Goal: Task Accomplishment & Management: Manage account settings

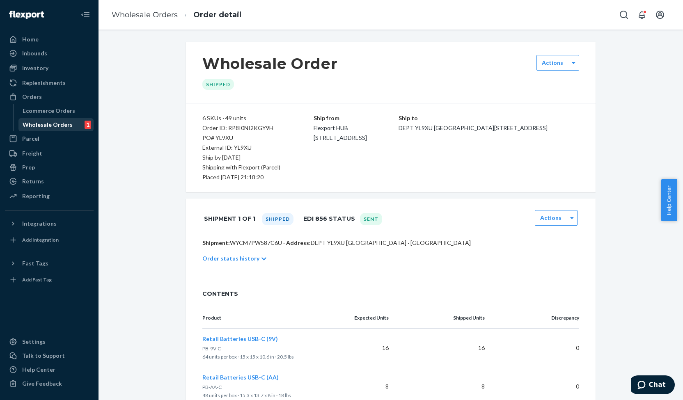
scroll to position [175, 0]
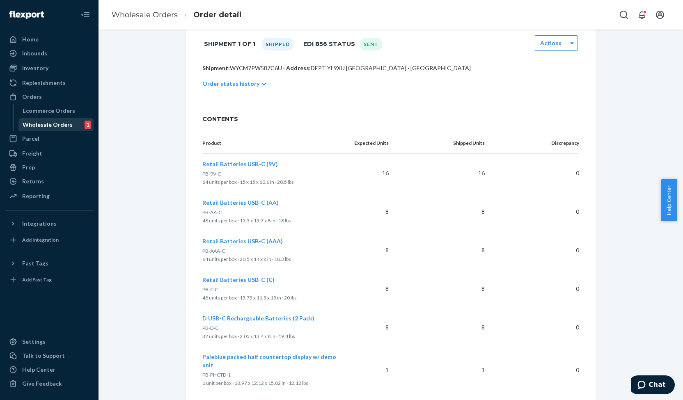
click at [46, 126] on div "Wholesale Orders" at bounding box center [48, 125] width 50 height 8
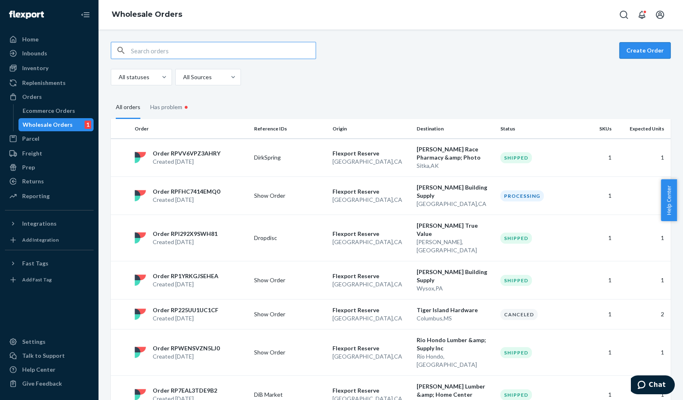
click at [636, 50] on button "Create Order" at bounding box center [645, 50] width 51 height 16
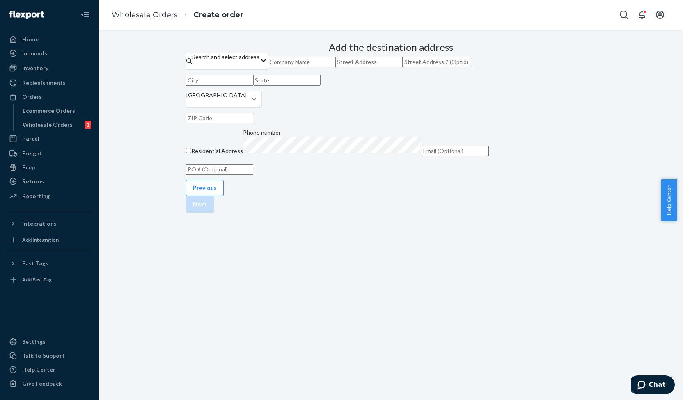
click at [335, 67] on input "text" at bounding box center [301, 62] width 67 height 11
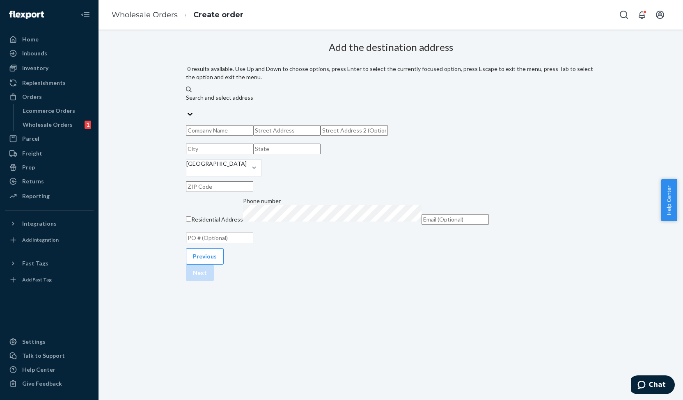
click at [377, 94] on div "Search and select address" at bounding box center [391, 98] width 410 height 8
click at [187, 102] on input "0 results available. Use Up and Down to choose options, press Enter to select t…" at bounding box center [186, 106] width 1 height 8
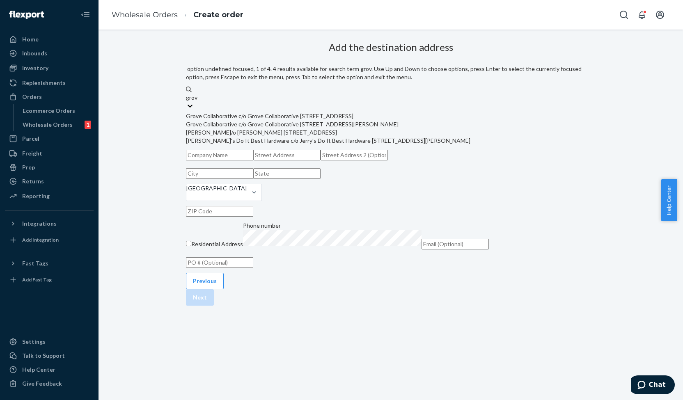
type input "grov"
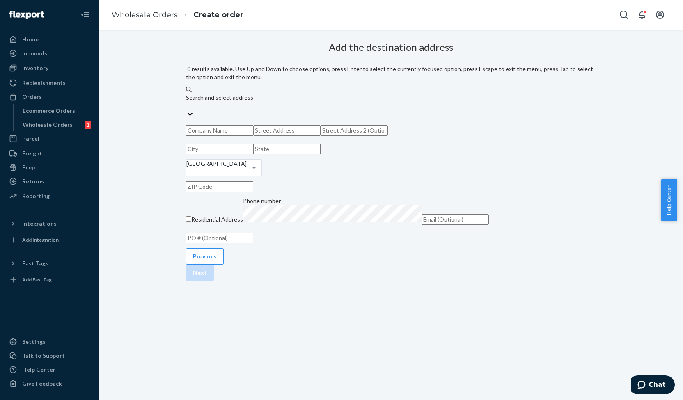
click at [340, 94] on div "Search and select address" at bounding box center [391, 98] width 410 height 8
click at [187, 102] on input "0 results available. Use Up and Down to choose options, press Enter to select t…" at bounding box center [186, 106] width 1 height 8
type input "grove"
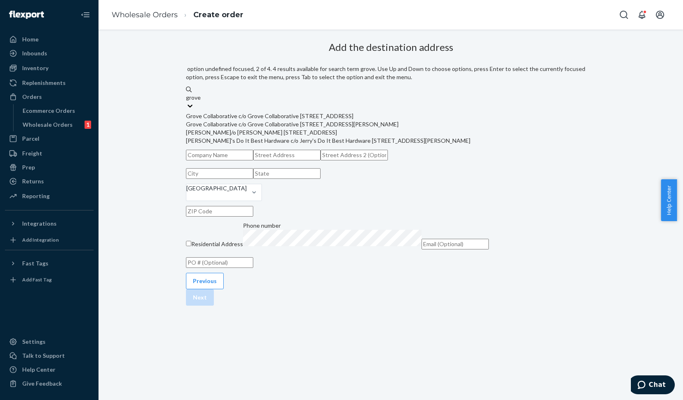
click at [342, 129] on div "Grove Collaborative c/o Grove Collaborative [STREET_ADDRESS][PERSON_NAME]" at bounding box center [391, 124] width 410 height 8
click at [201, 102] on input "grove" at bounding box center [193, 98] width 15 height 8
type input "Grove Collaborative"
type input "Suite 105"
type input "Reno"
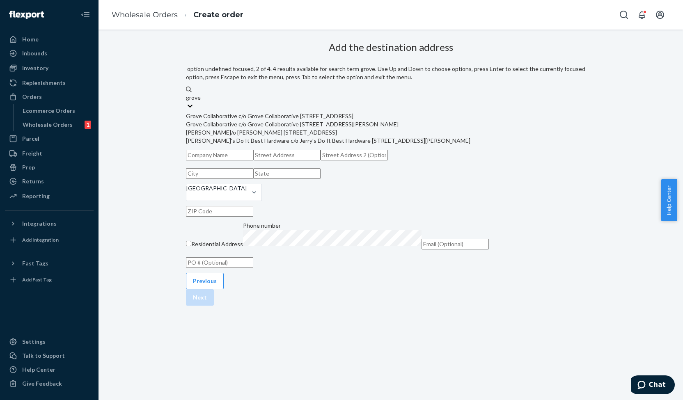
type input "NV"
type input "89506"
type input "[STREET_ADDRESS][PERSON_NAME]"
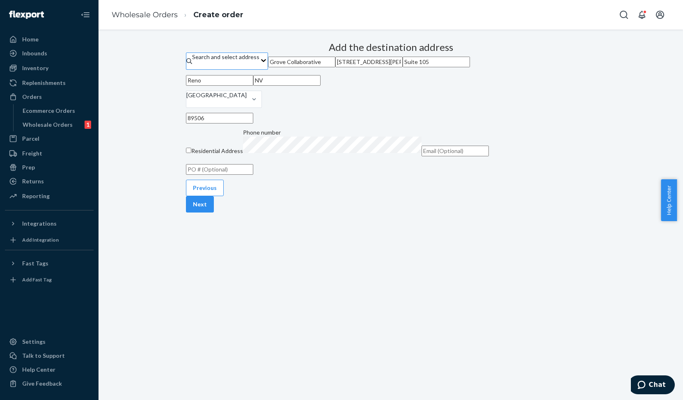
click at [253, 175] on input "text" at bounding box center [219, 169] width 67 height 11
paste input "125984"
type input "125984"
click at [214, 213] on button "Next" at bounding box center [200, 204] width 28 height 16
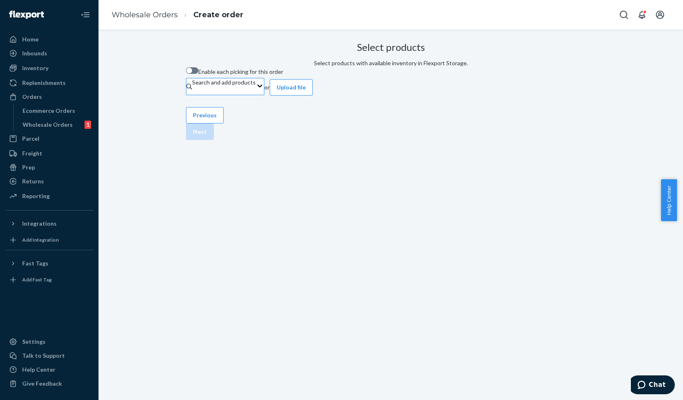
click at [256, 87] on div "Search and add products" at bounding box center [224, 82] width 64 height 8
click at [193, 95] on input "Search and add products" at bounding box center [192, 91] width 1 height 8
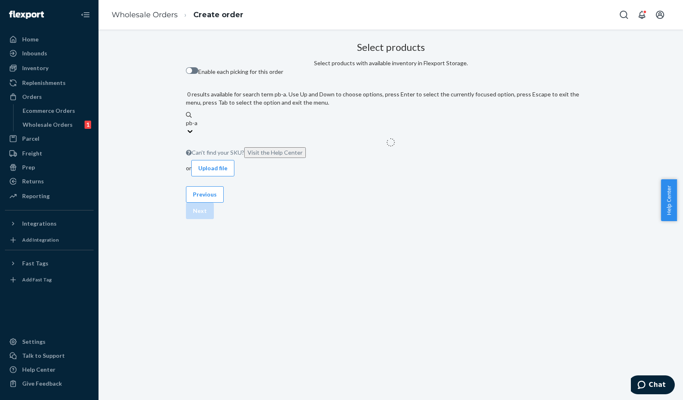
type input "pb-aa"
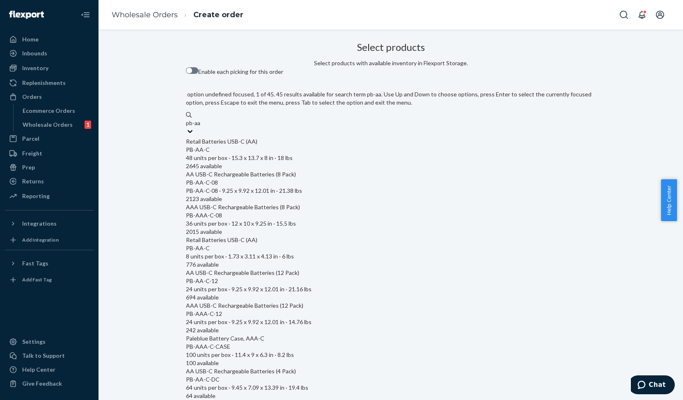
click at [273, 146] on div "PB-AA-C" at bounding box center [391, 150] width 410 height 8
click at [201, 127] on input "pb-aa" at bounding box center [193, 123] width 15 height 8
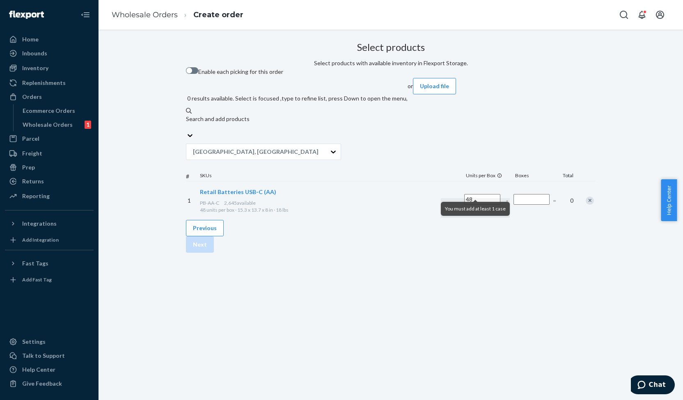
click at [514, 194] on input "Number of boxes" at bounding box center [532, 199] width 36 height 11
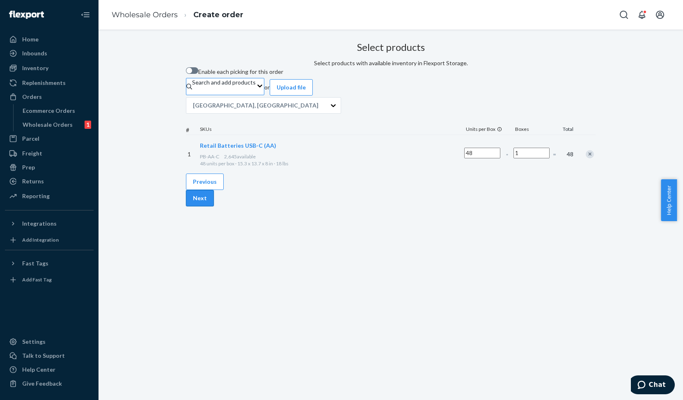
type input "1"
click at [214, 207] on button "Next" at bounding box center [200, 198] width 28 height 16
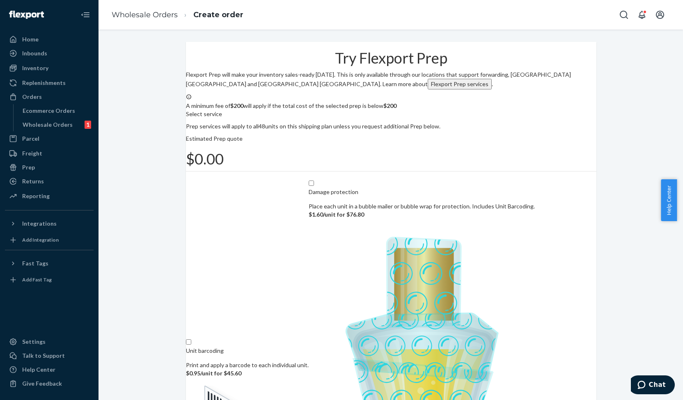
scroll to position [52, 0]
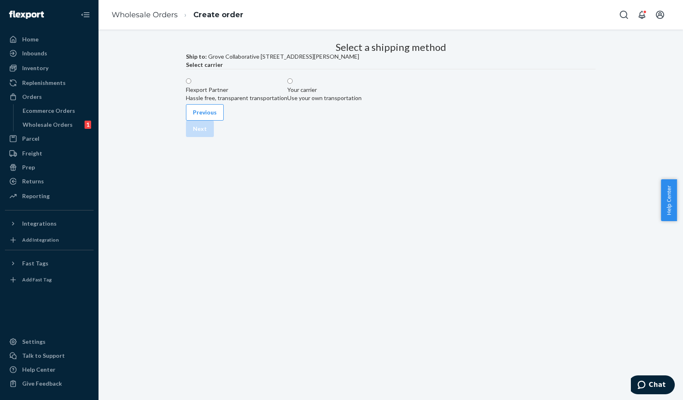
click at [287, 102] on div "Hassle free, transparent transportation" at bounding box center [236, 98] width 101 height 8
click at [191, 84] on input "Flexport Partner Hassle free, transparent transportation" at bounding box center [188, 80] width 5 height 5
radio input "true"
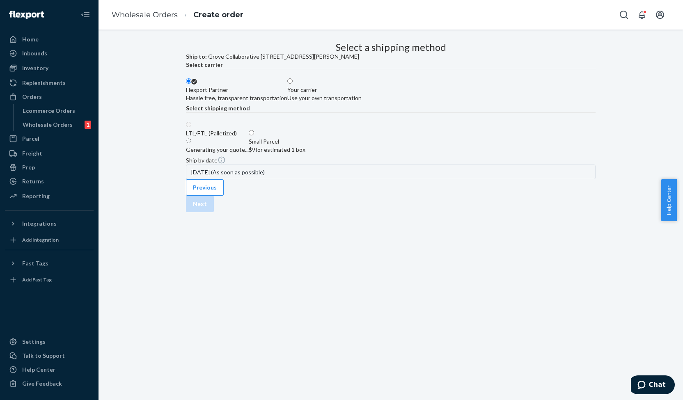
click at [305, 154] on div "$9 for estimated 1 box" at bounding box center [277, 150] width 57 height 8
click at [254, 135] on input "Small Parcel $9 for estimated 1 box" at bounding box center [251, 132] width 5 height 5
radio input "true"
click at [214, 212] on button "Next" at bounding box center [200, 204] width 28 height 16
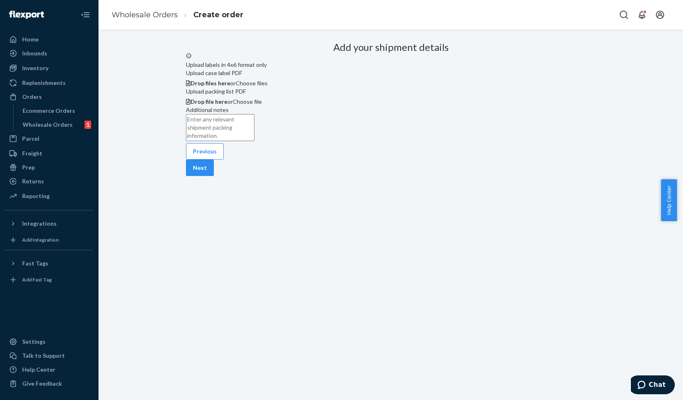
click at [255, 141] on textarea "Additional notes" at bounding box center [220, 127] width 69 height 27
click at [214, 176] on button "Next" at bounding box center [200, 168] width 28 height 16
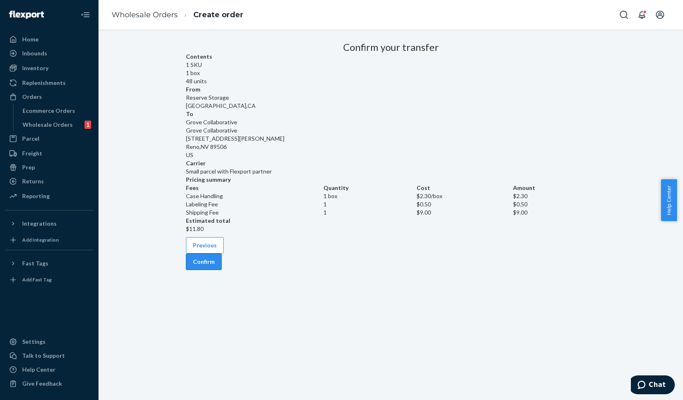
click at [222, 270] on button "Confirm" at bounding box center [204, 262] width 36 height 16
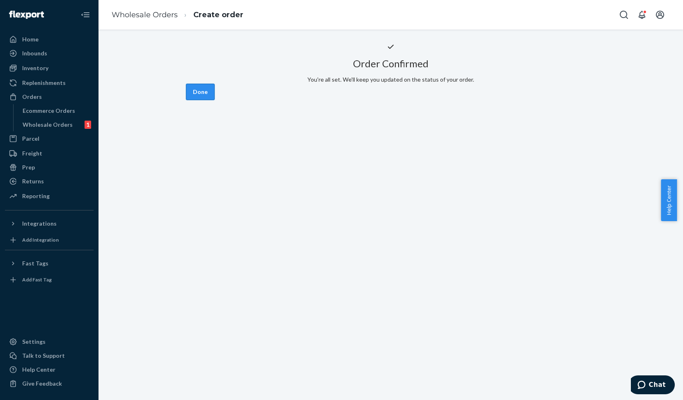
click at [215, 100] on button "Done" at bounding box center [200, 92] width 29 height 16
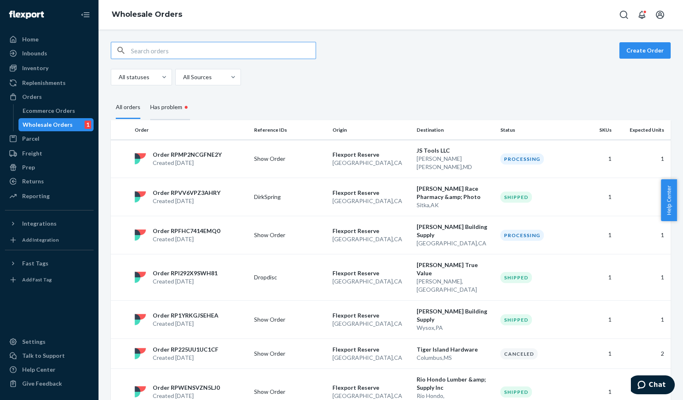
click at [162, 108] on div "Has problem •" at bounding box center [170, 107] width 40 height 25
click at [145, 95] on input "Has problem •" at bounding box center [145, 95] width 0 height 0
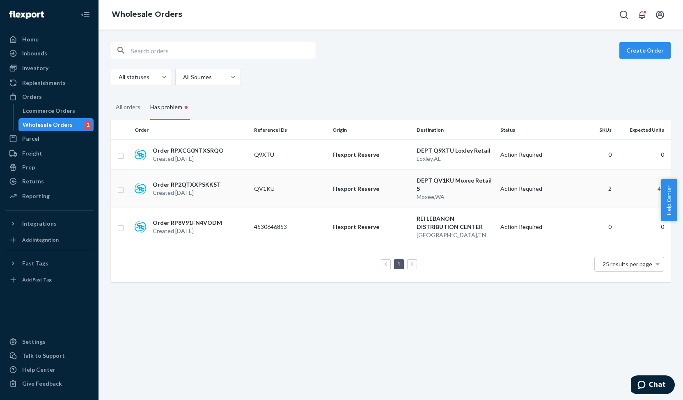
click at [199, 182] on p "Order RP2QTXXPSKK5T" at bounding box center [187, 185] width 68 height 8
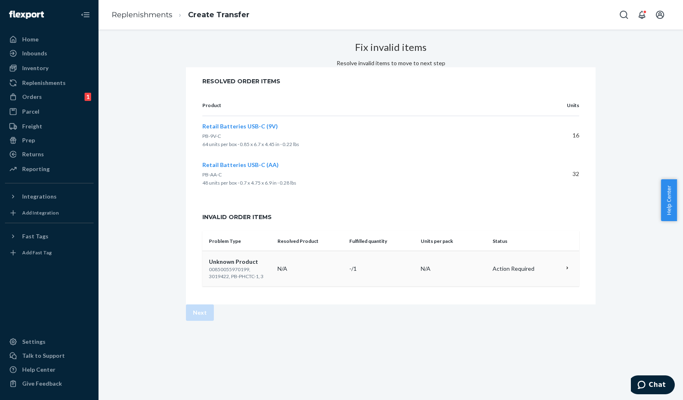
click at [565, 271] on icon at bounding box center [568, 268] width 6 height 6
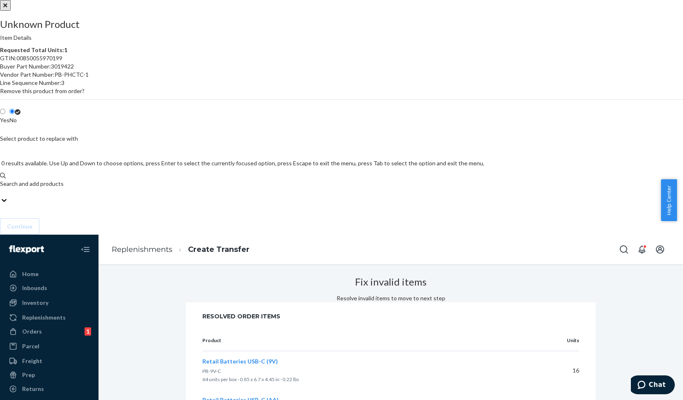
click at [484, 196] on div "Search and add products" at bounding box center [242, 188] width 484 height 16
click at [1, 196] on input "0 results available. Use Up and Down to choose options, press Enter to select t…" at bounding box center [0, 192] width 1 height 8
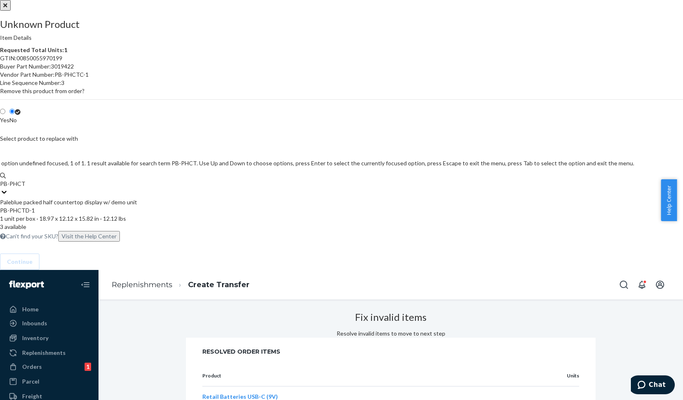
type input "PB-PHCTD"
click at [472, 215] on div "PB-PHCTD-1" at bounding box center [319, 211] width 639 height 8
click at [30, 188] on input "PB-PHCTD" at bounding box center [15, 184] width 30 height 8
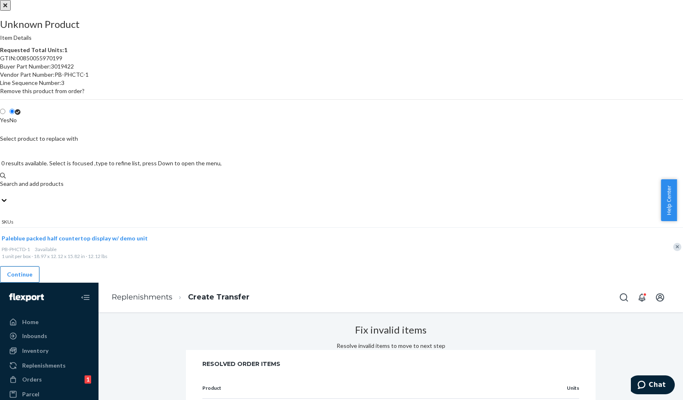
click at [39, 283] on button "Continue" at bounding box center [19, 274] width 39 height 16
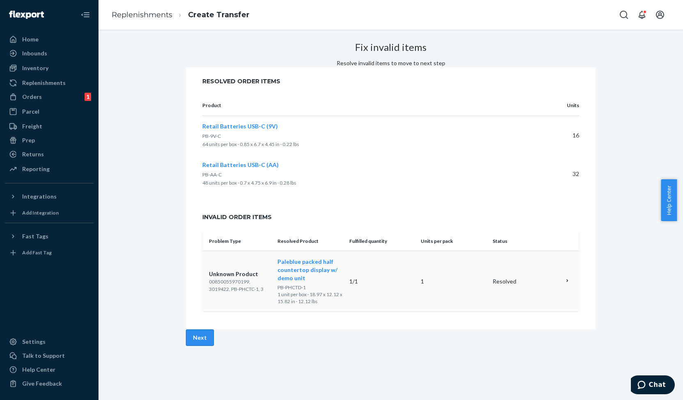
click at [214, 346] on button "Next" at bounding box center [200, 338] width 28 height 16
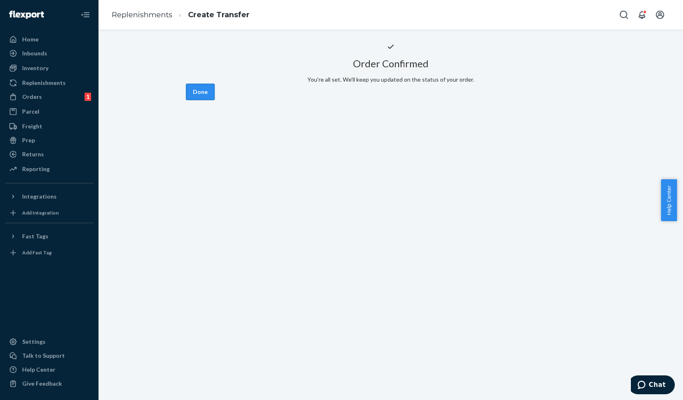
click at [215, 100] on button "Done" at bounding box center [200, 92] width 29 height 16
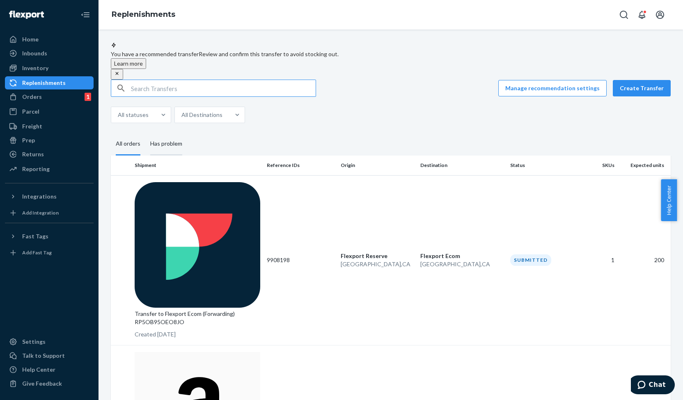
click at [174, 146] on div "Has problem" at bounding box center [166, 144] width 32 height 23
click at [145, 133] on input "Has problem" at bounding box center [145, 133] width 0 height 0
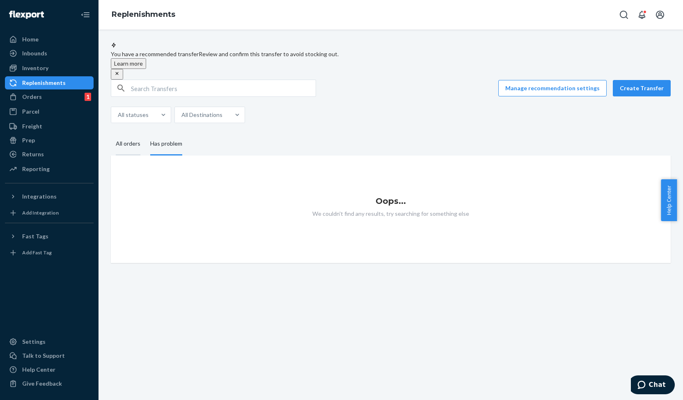
click at [129, 147] on div "All orders" at bounding box center [128, 144] width 25 height 23
click at [111, 133] on input "All orders" at bounding box center [111, 133] width 0 height 0
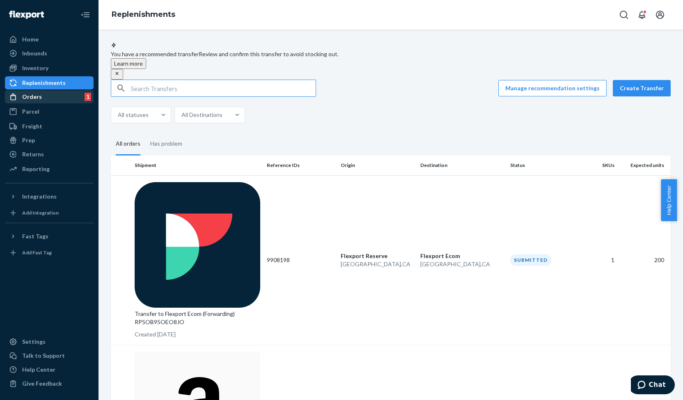
click at [43, 95] on div "Orders 1" at bounding box center [49, 96] width 87 height 11
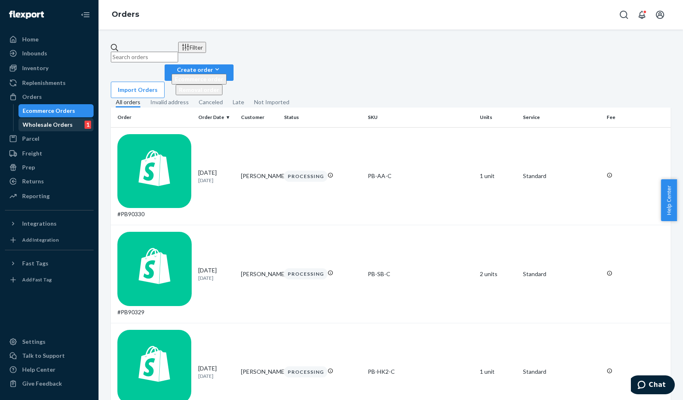
click at [49, 125] on div "Wholesale Orders" at bounding box center [48, 125] width 50 height 8
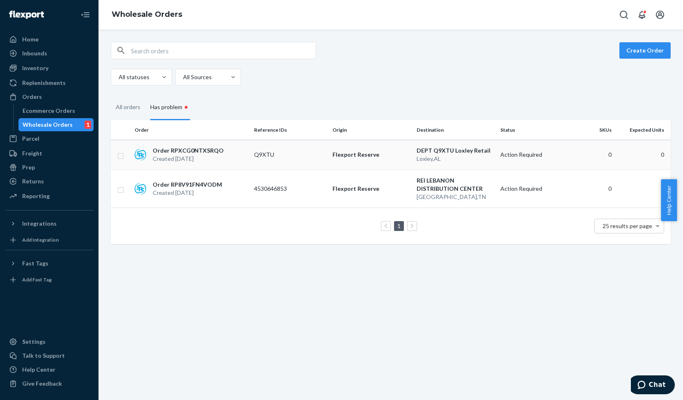
click at [205, 155] on p "Created [DATE]" at bounding box center [188, 159] width 71 height 8
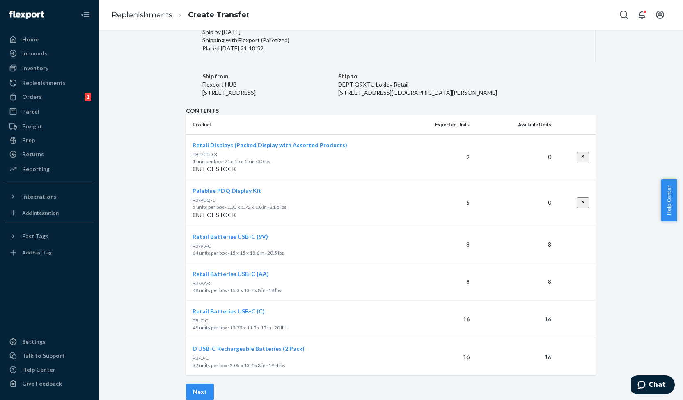
scroll to position [200, 0]
click at [214, 384] on button "Next" at bounding box center [200, 392] width 28 height 16
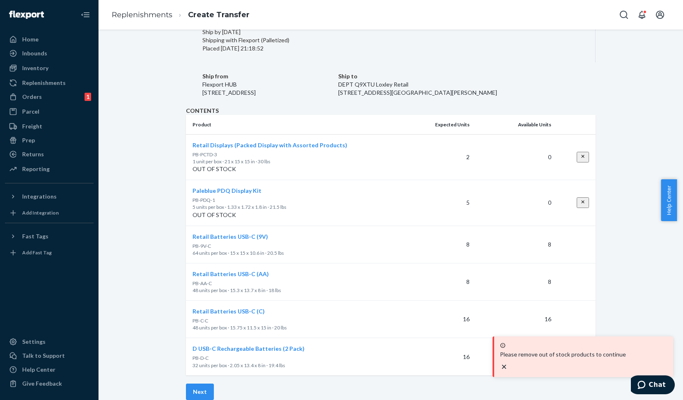
click at [508, 366] on icon "close toast" at bounding box center [504, 367] width 8 height 8
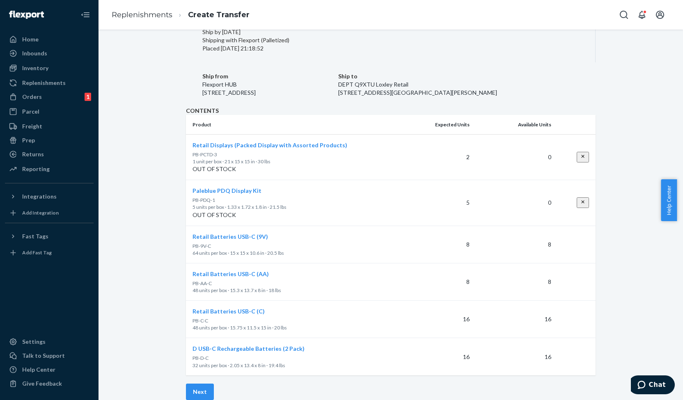
click at [241, 165] on div "OUT OF STOCK" at bounding box center [290, 169] width 195 height 8
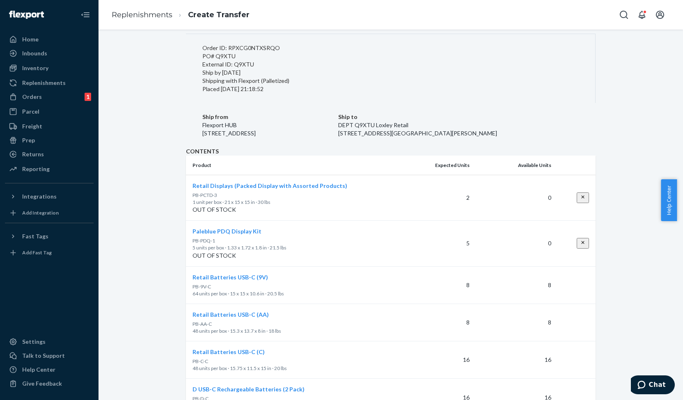
scroll to position [110, 0]
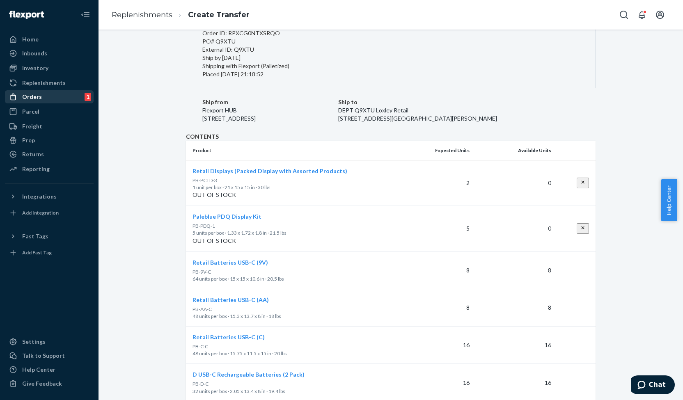
click at [40, 96] on div "Orders" at bounding box center [32, 97] width 20 height 8
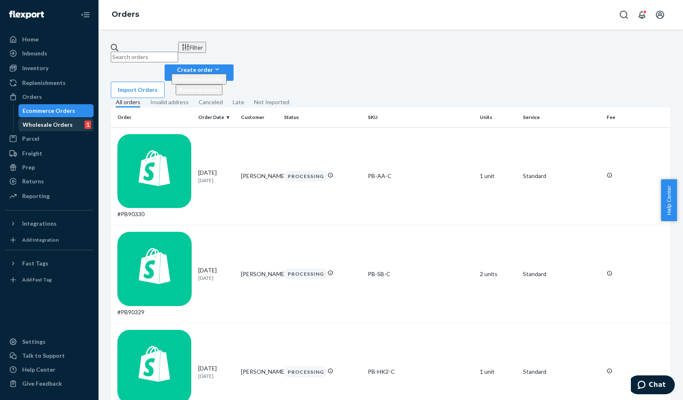
click at [44, 123] on div "Wholesale Orders" at bounding box center [48, 125] width 50 height 8
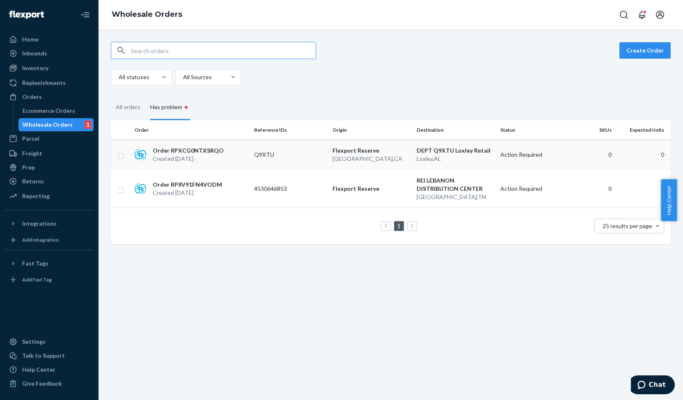
click at [520, 154] on div "Action Required" at bounding box center [521, 155] width 42 height 8
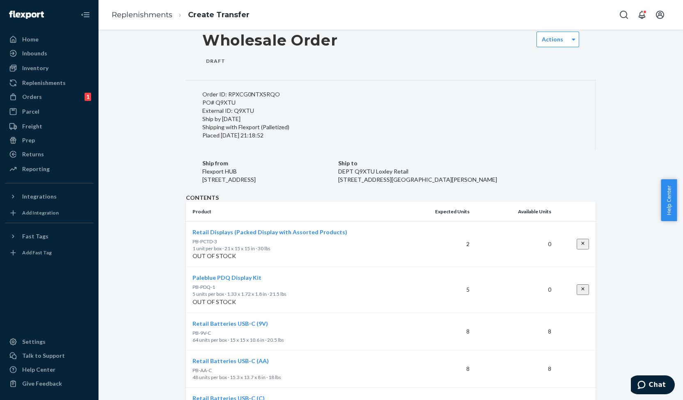
scroll to position [49, 0]
click at [569, 45] on div at bounding box center [574, 39] width 10 height 12
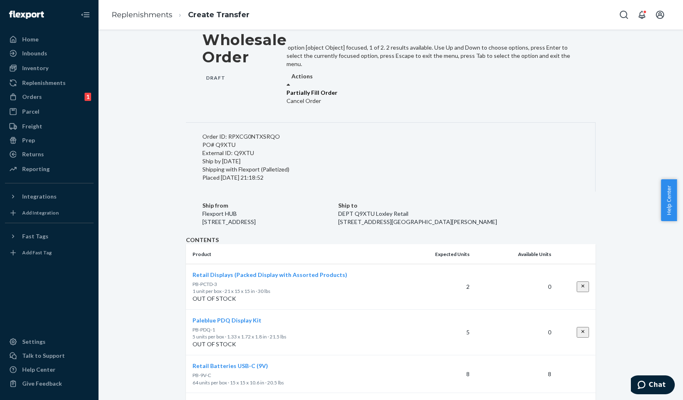
click at [567, 94] on div "Resolve out of stock items Remove out of stock items to move to next step Whole…" at bounding box center [391, 247] width 410 height 516
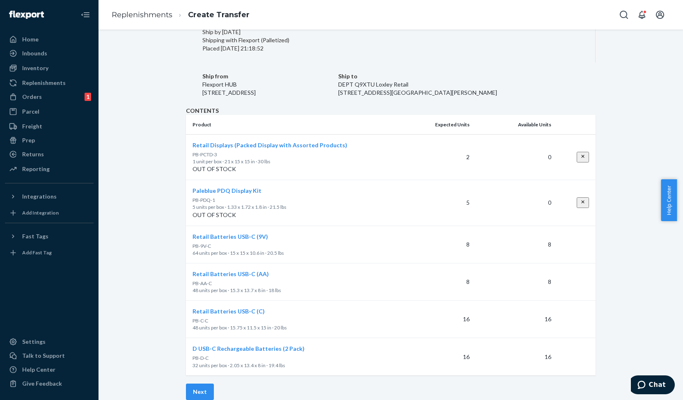
scroll to position [200, 0]
click at [453, 135] on td "2" at bounding box center [432, 158] width 82 height 46
click at [245, 142] on span "Retail Displays (Packed Display with Assorted Products)" at bounding box center [270, 145] width 155 height 7
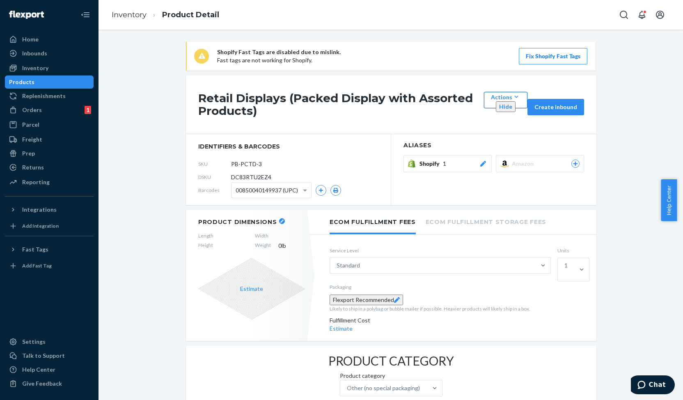
click at [513, 101] on icon "button" at bounding box center [516, 97] width 8 height 8
click at [614, 170] on div "Shopify Fast Tags are disabled due to mislink. Fast tags are not working for Sh…" at bounding box center [391, 406] width 572 height 728
click at [441, 120] on div "Retail Displays (Packed Display with Assorted Products) Actions Hide Create inb…" at bounding box center [391, 105] width 411 height 59
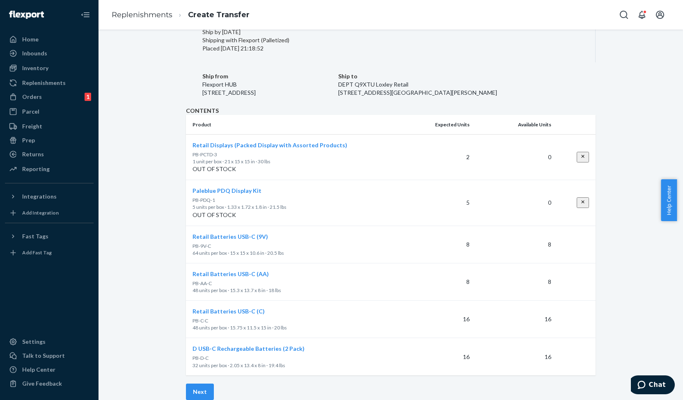
scroll to position [140, 0]
click at [581, 204] on icon "close" at bounding box center [582, 202] width 3 height 3
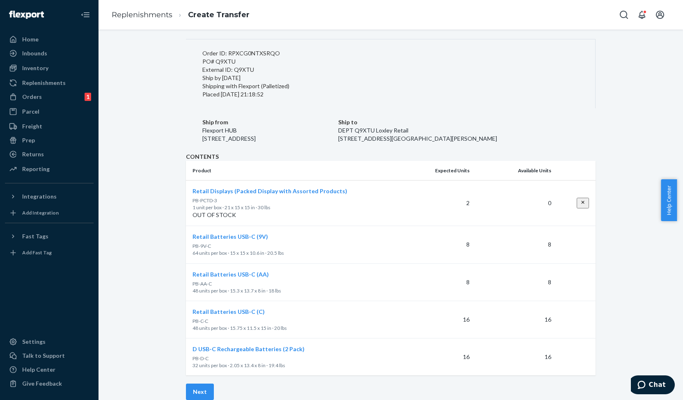
click at [581, 201] on icon "close" at bounding box center [582, 202] width 3 height 3
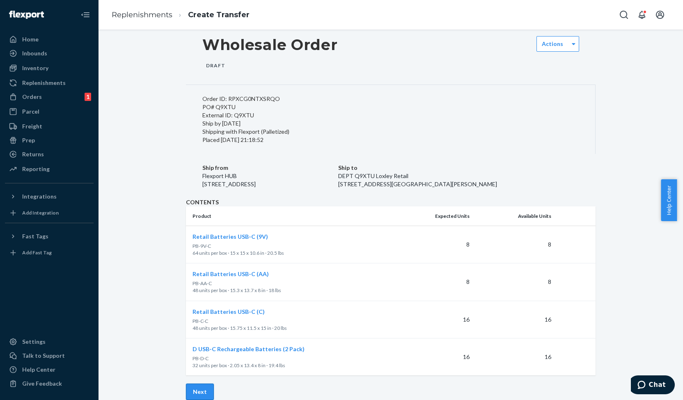
click at [214, 384] on button "Next" at bounding box center [200, 392] width 28 height 16
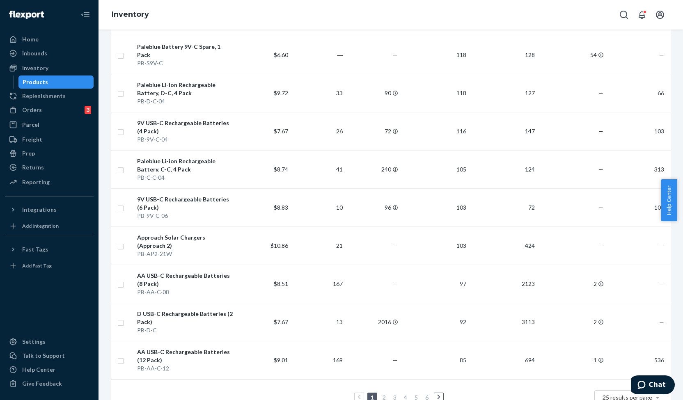
scroll to position [644, 0]
click at [381, 393] on link "2" at bounding box center [384, 396] width 7 height 7
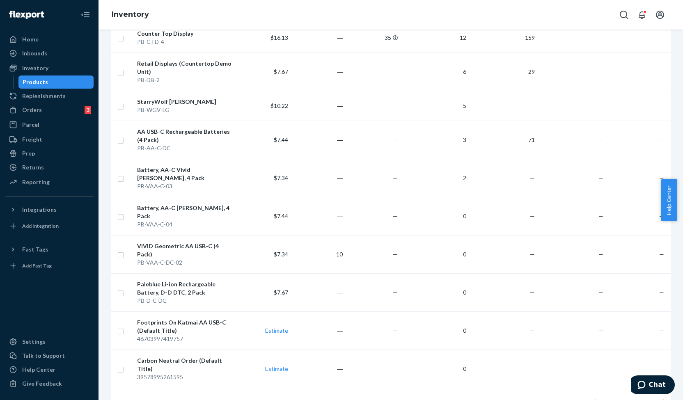
scroll to position [660, 0]
click at [392, 400] on link "3" at bounding box center [395, 404] width 7 height 7
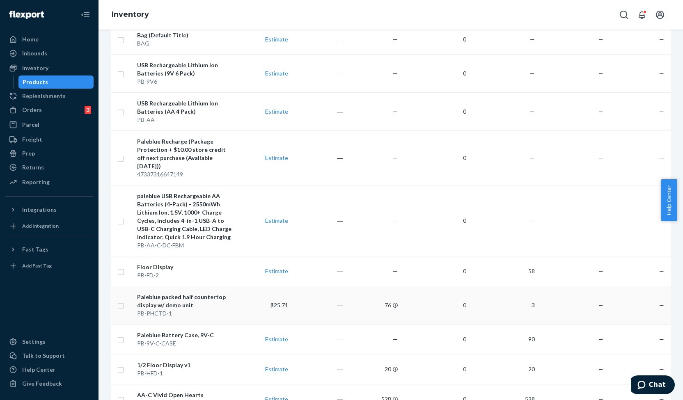
scroll to position [709, 0]
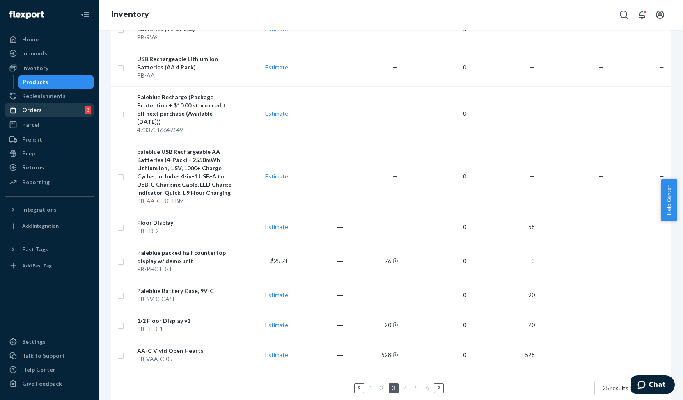
click at [34, 109] on div "Orders" at bounding box center [32, 110] width 20 height 8
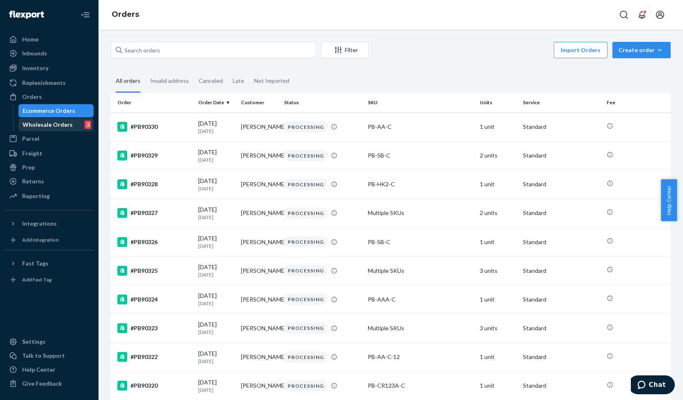
click at [61, 125] on div "Wholesale Orders" at bounding box center [48, 125] width 50 height 8
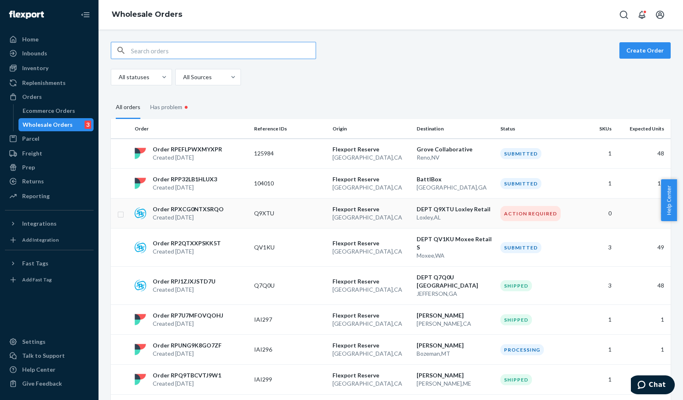
click at [518, 212] on div "Action Required" at bounding box center [530, 213] width 60 height 15
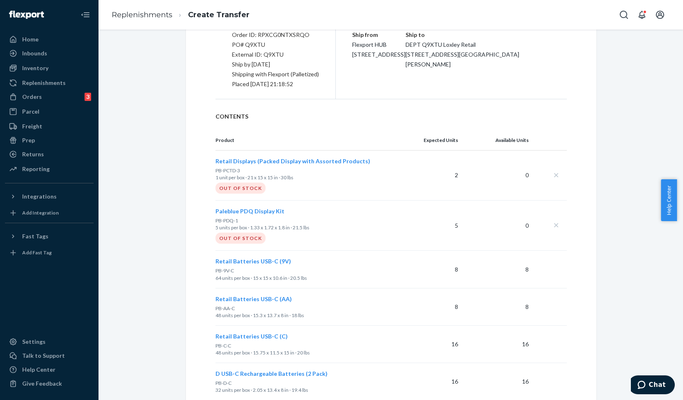
scroll to position [134, 0]
click at [38, 66] on div "Inventory" at bounding box center [35, 68] width 26 height 8
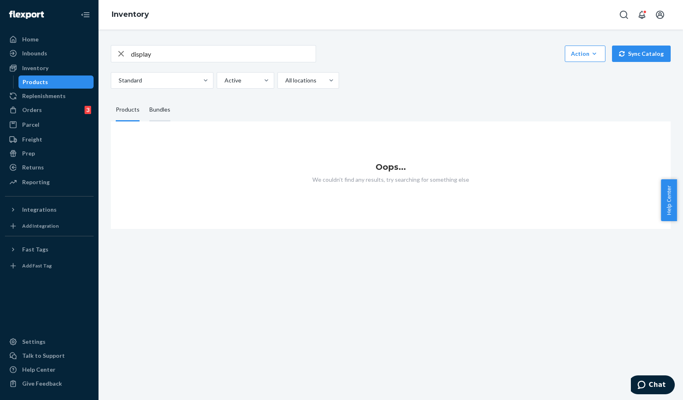
click at [161, 108] on div "Bundles" at bounding box center [159, 110] width 21 height 23
click at [145, 99] on input "Bundles" at bounding box center [145, 99] width 0 height 0
click at [131, 112] on div "Products" at bounding box center [128, 110] width 24 height 23
click at [111, 99] on input "Products" at bounding box center [111, 99] width 0 height 0
click at [251, 97] on div "Active" at bounding box center [245, 100] width 54 height 16
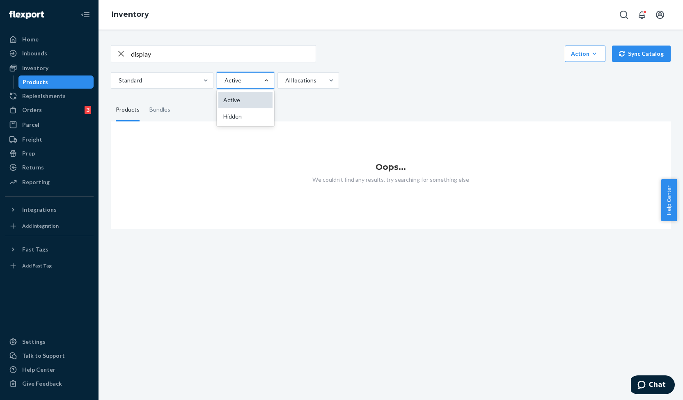
click at [225, 85] on input "option Active focused, 1 of 2. 2 results available. Use Up and Down to choose o…" at bounding box center [224, 80] width 1 height 8
click at [186, 49] on input "display" at bounding box center [223, 54] width 185 height 16
type input "d"
type input "pb-p"
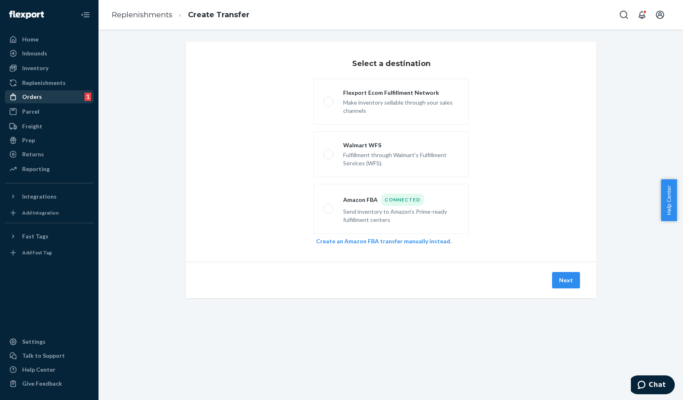
click at [30, 96] on div "Orders" at bounding box center [32, 97] width 20 height 8
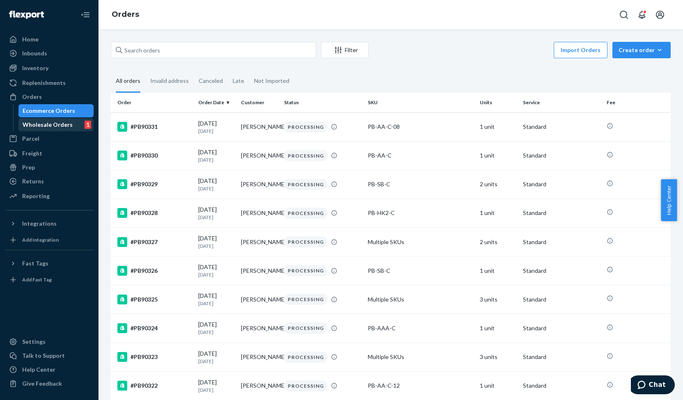
click at [44, 123] on div "Wholesale Orders" at bounding box center [48, 125] width 50 height 8
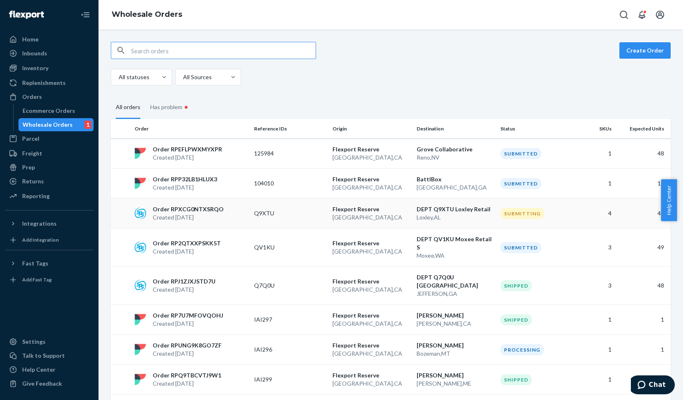
click at [351, 209] on p "Flexport Reserve" at bounding box center [372, 209] width 78 height 8
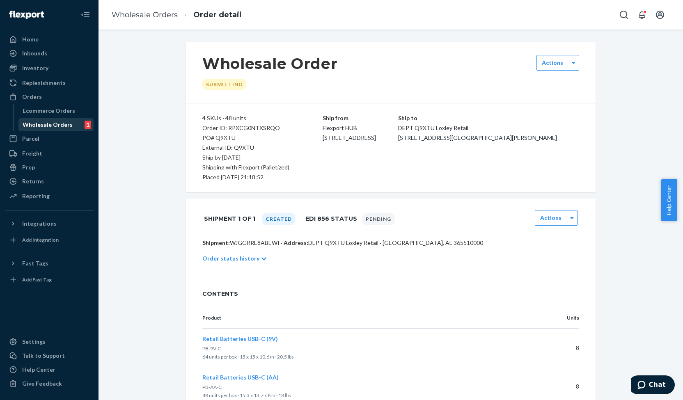
click at [50, 122] on div "Wholesale Orders" at bounding box center [48, 125] width 50 height 8
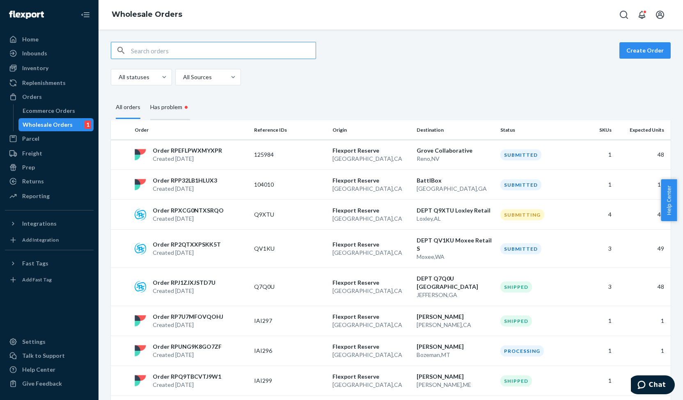
click at [171, 106] on div "Has problem •" at bounding box center [170, 107] width 40 height 25
click at [145, 95] on input "Has problem •" at bounding box center [145, 95] width 0 height 0
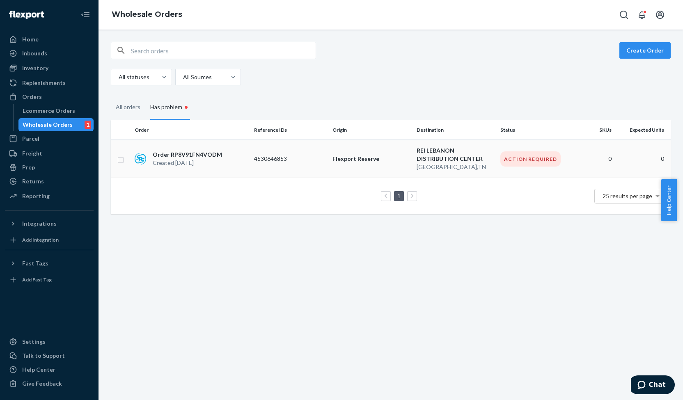
click at [183, 163] on p "Created [DATE]" at bounding box center [187, 163] width 69 height 8
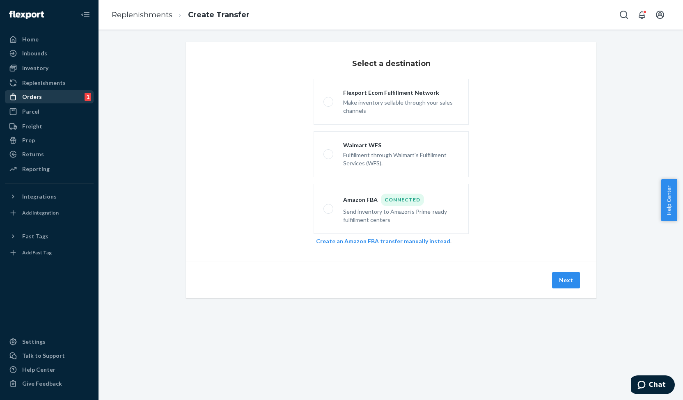
click at [39, 96] on div "Orders" at bounding box center [32, 97] width 20 height 8
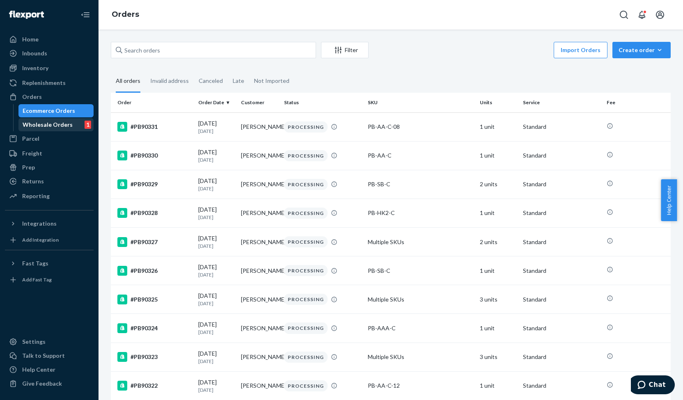
click at [53, 126] on div "Wholesale Orders" at bounding box center [48, 125] width 50 height 8
